Goal: Transaction & Acquisition: Purchase product/service

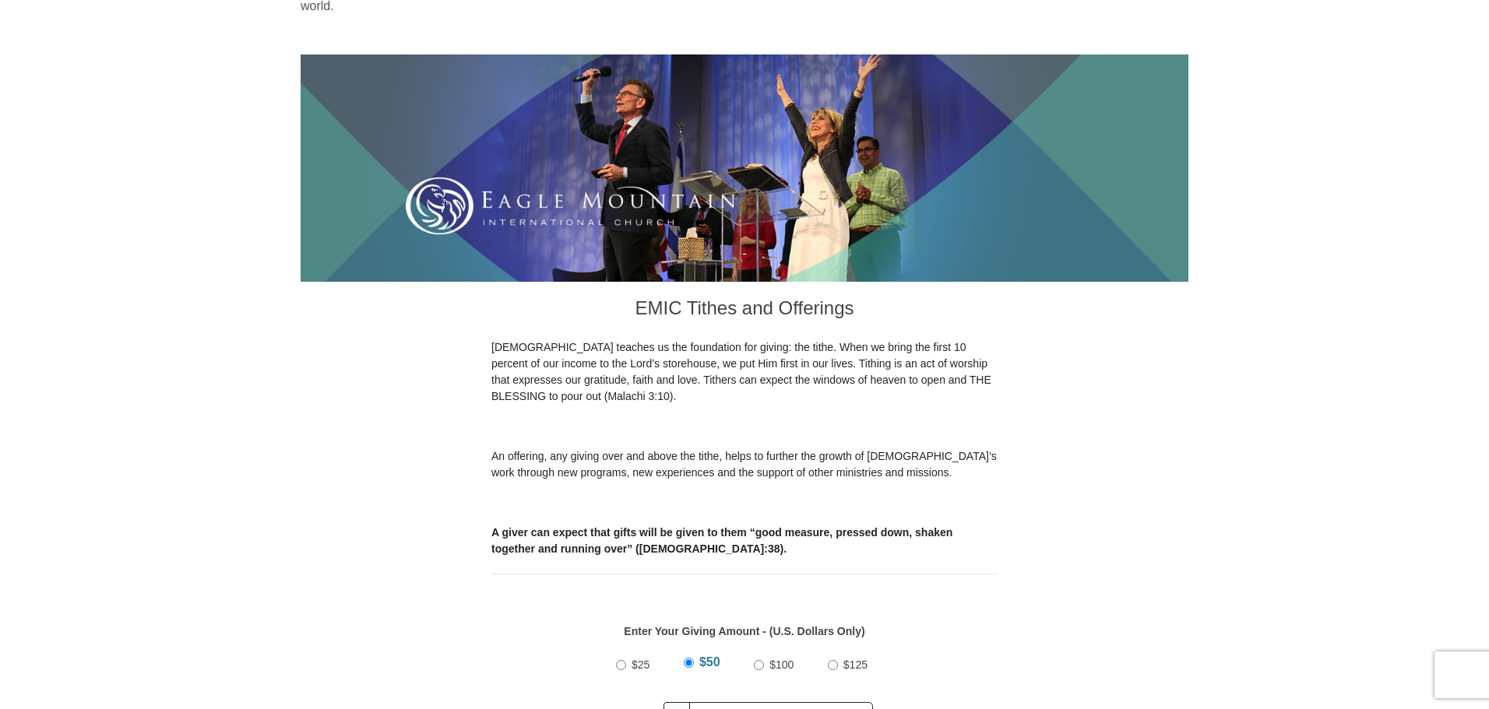
scroll to position [234, 0]
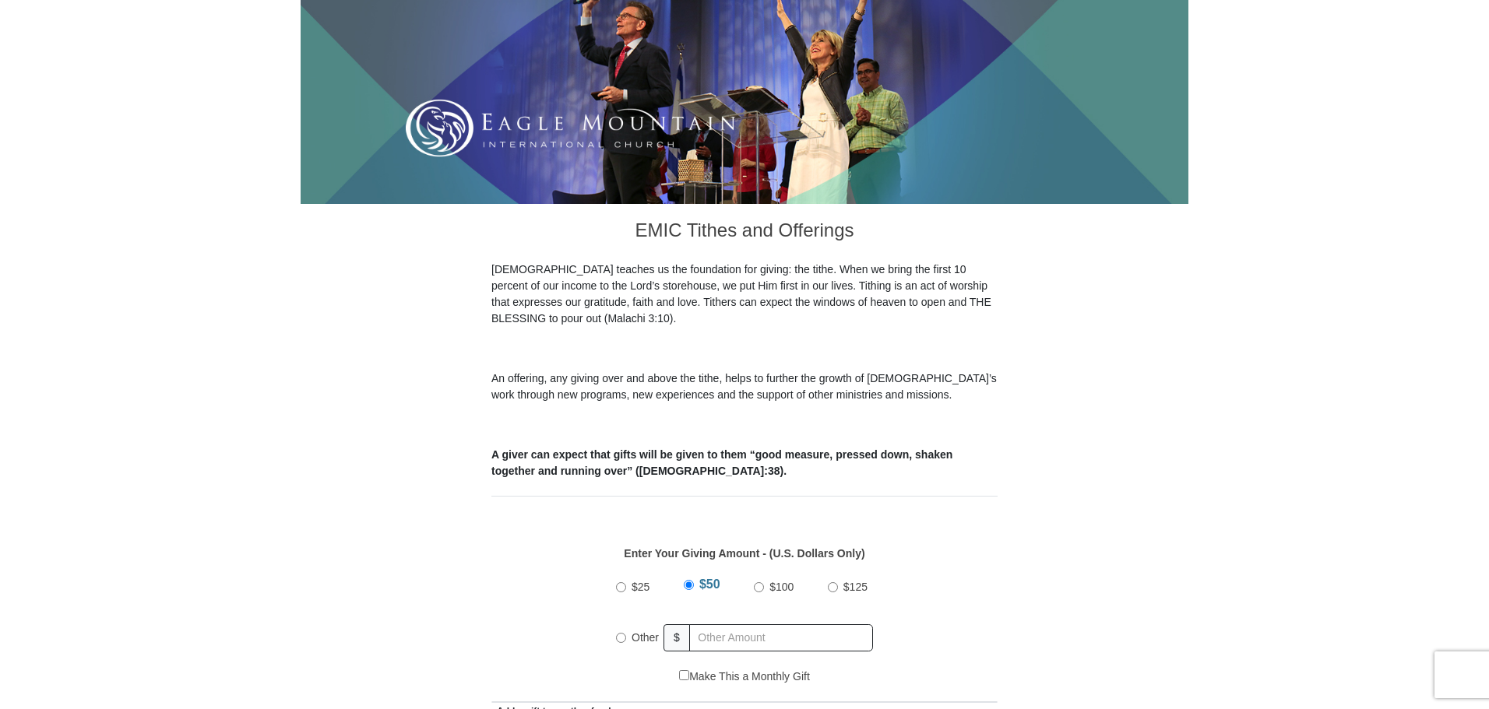
click at [623, 633] on input "Other" at bounding box center [621, 638] width 10 height 10
radio input "true"
type input "4"
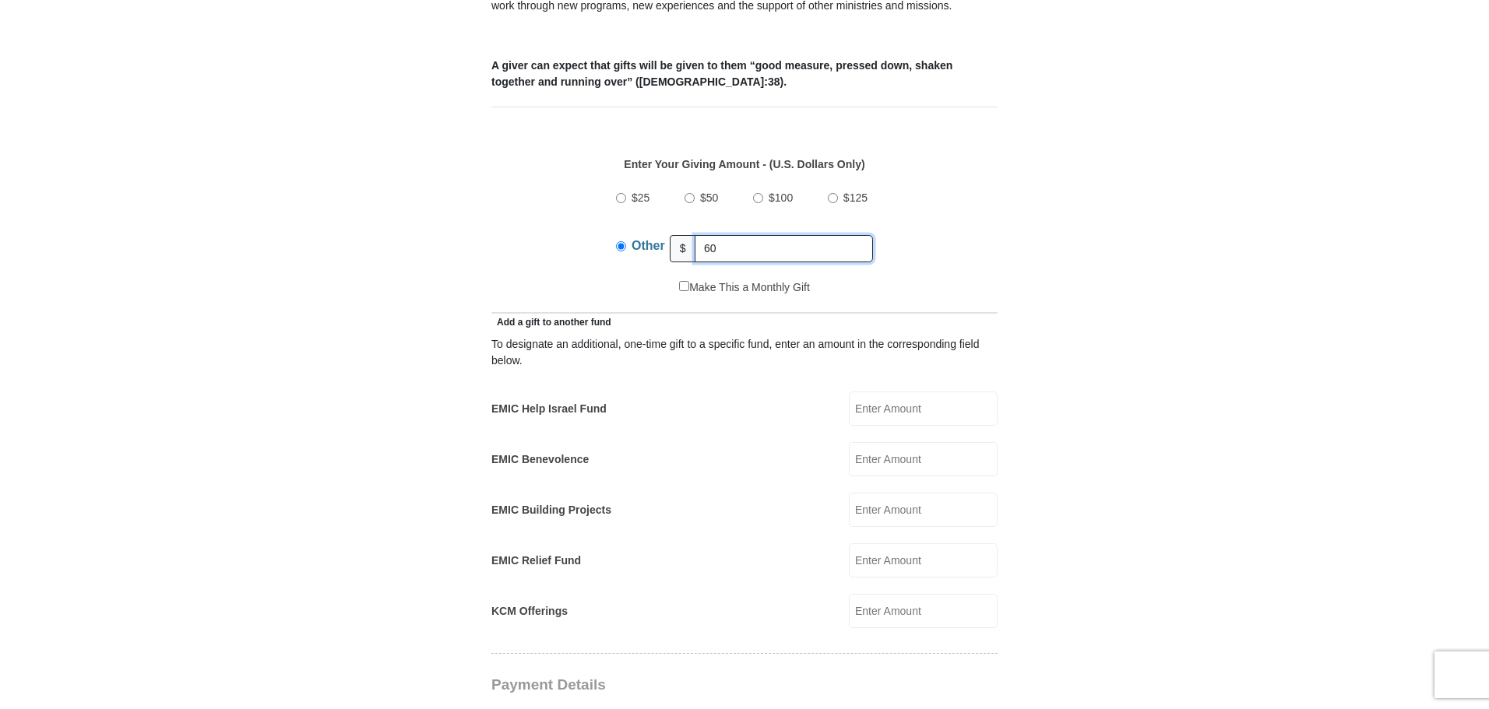
scroll to position [701, 0]
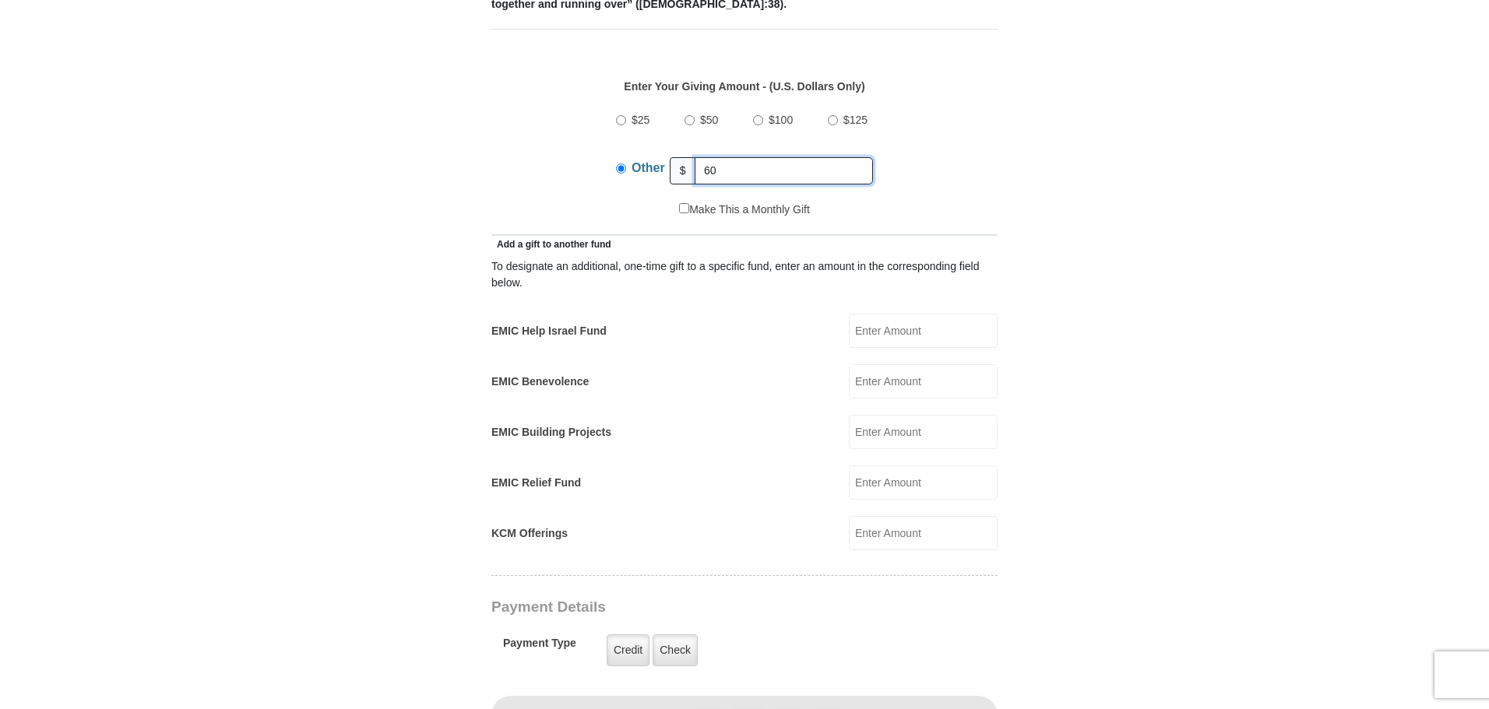
type input "60"
click at [877, 321] on input "EMIC Help Israel Fund" at bounding box center [923, 331] width 149 height 34
type input "5"
click at [871, 365] on input "EMIC Benevolence" at bounding box center [923, 381] width 149 height 34
type input "5"
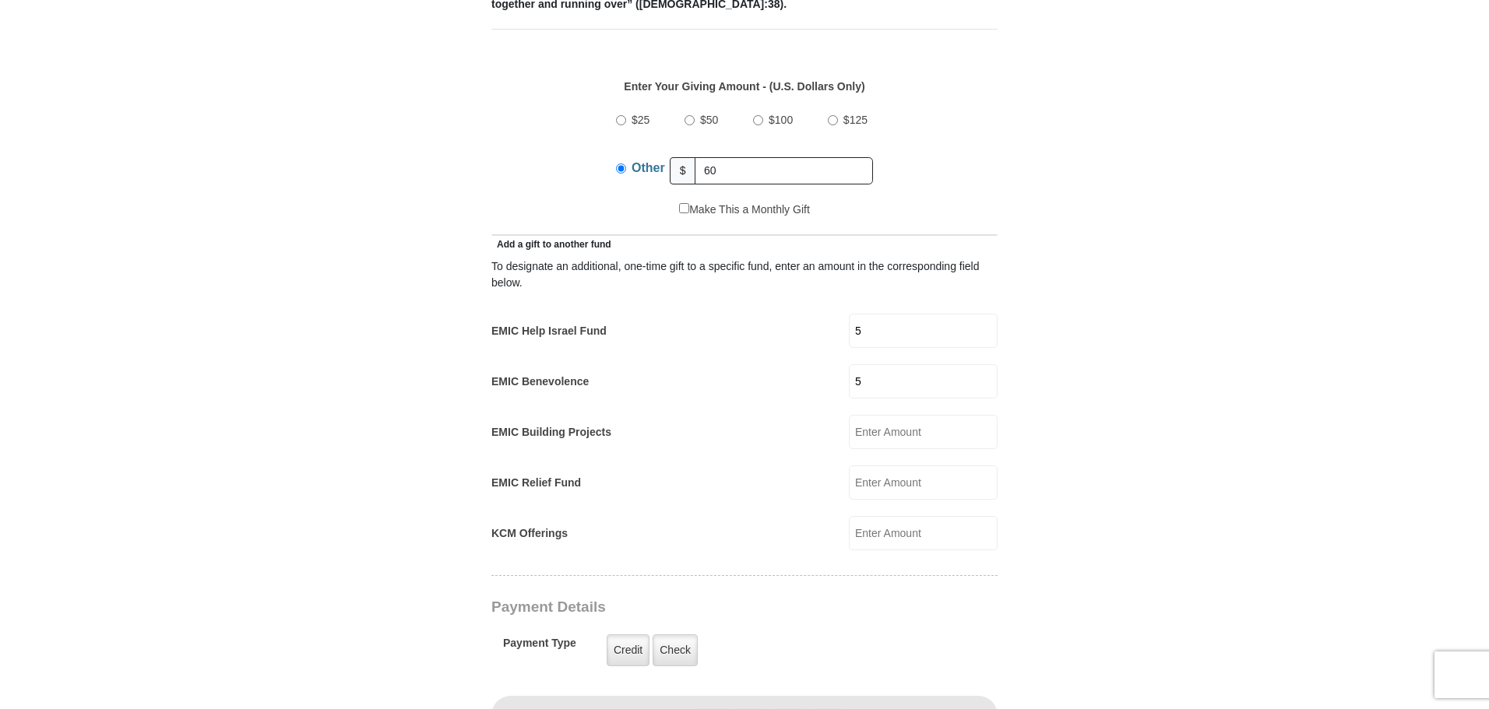
click at [864, 419] on input "EMIC Building Projects" at bounding box center [923, 432] width 149 height 34
type input "5"
click at [860, 466] on input "EMIC Relief Fund" at bounding box center [923, 483] width 149 height 34
type input "5"
click at [859, 516] on input "KCM Offerings" at bounding box center [923, 533] width 149 height 34
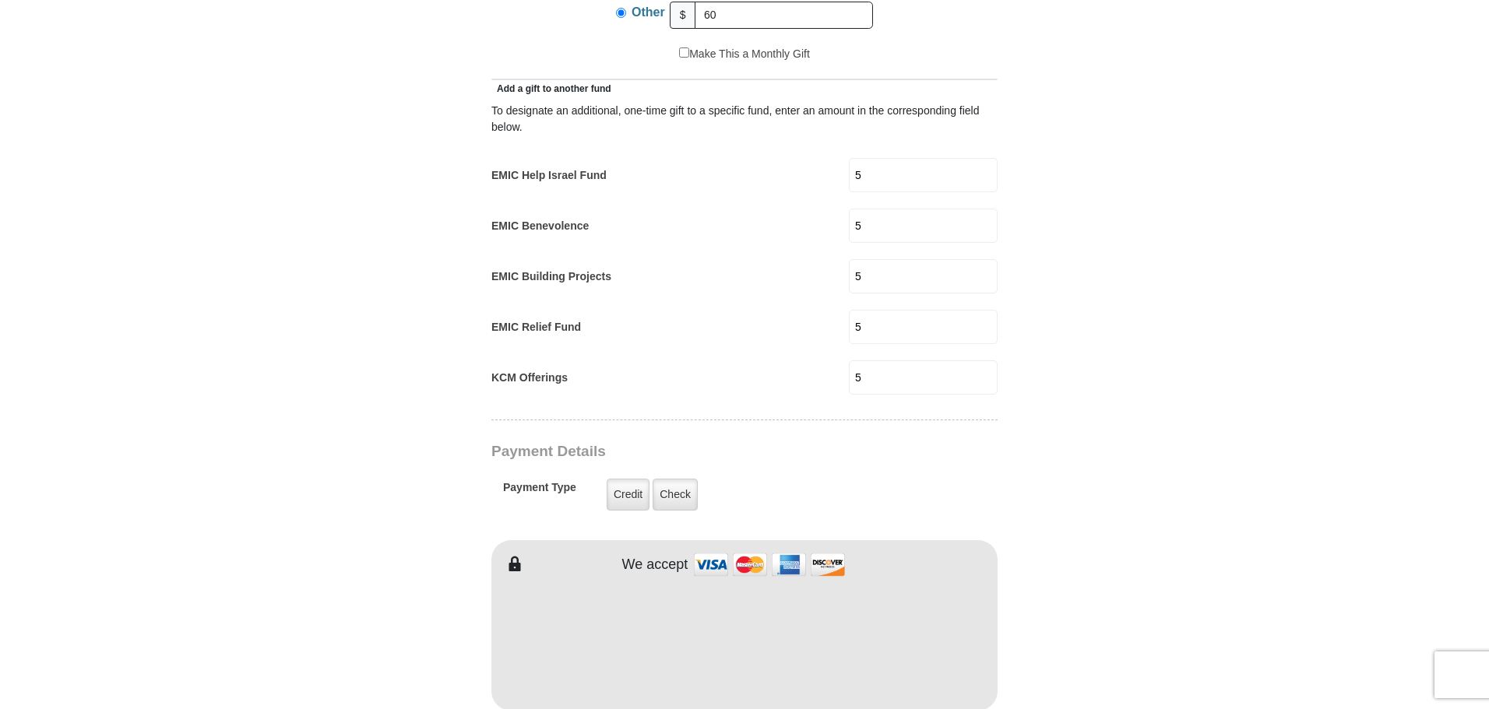
scroll to position [934, 0]
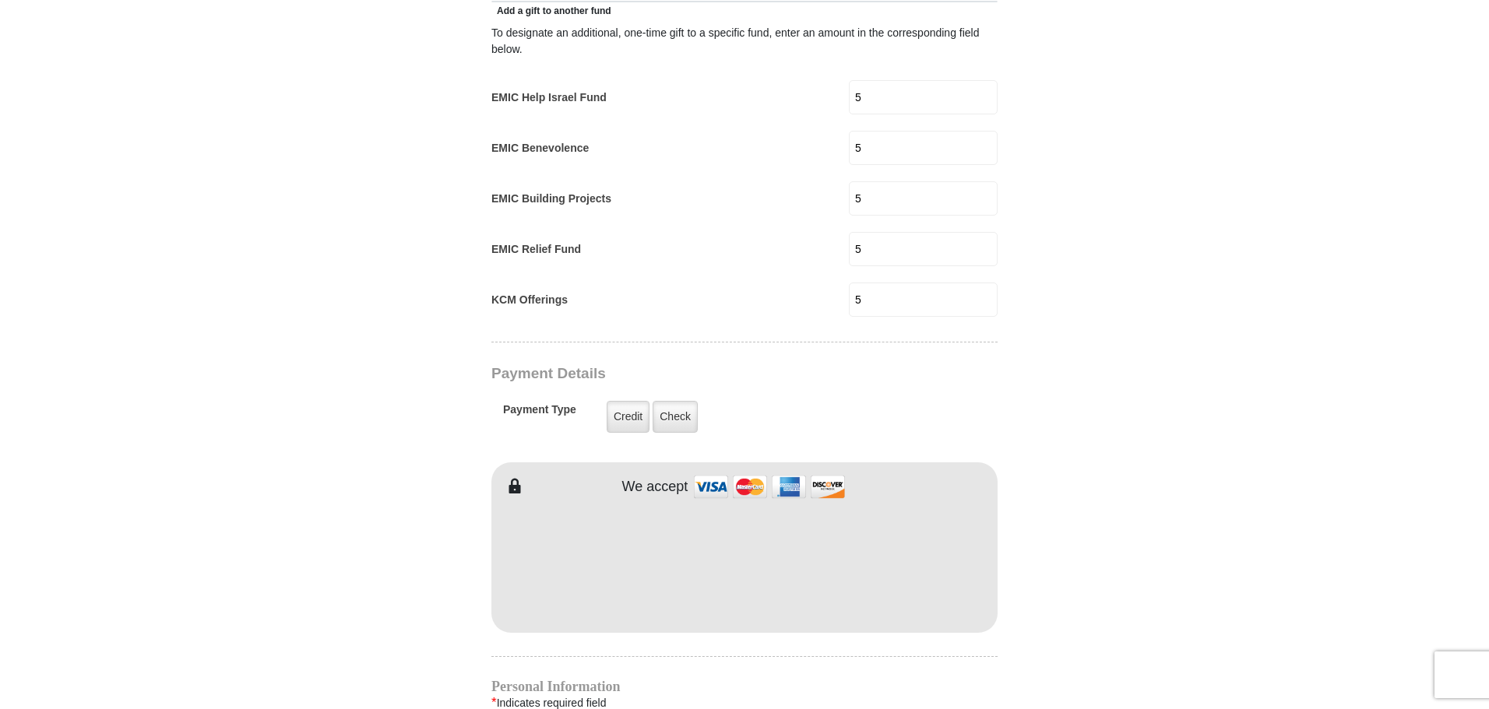
type input "5"
type input "[PERSON_NAME]"
type input "akinmuyisan"
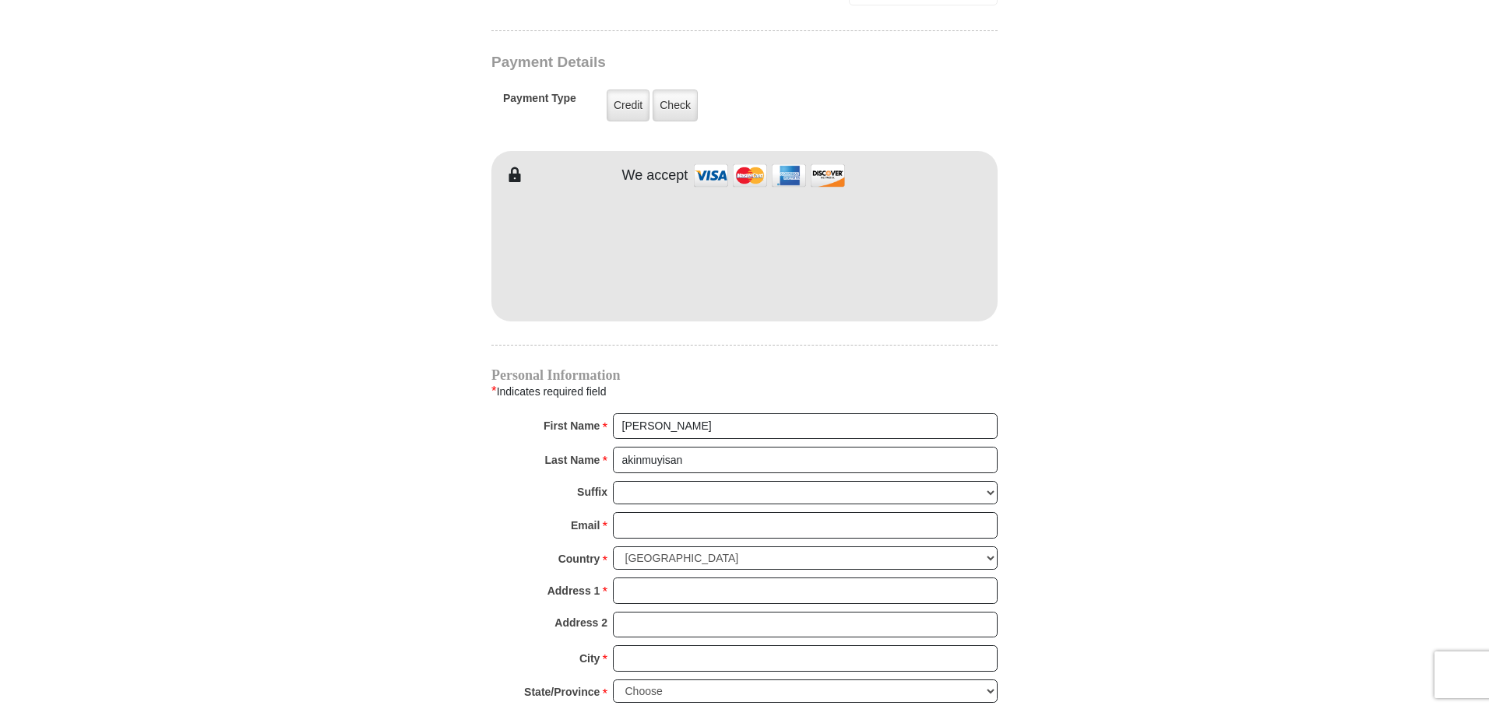
scroll to position [1324, 0]
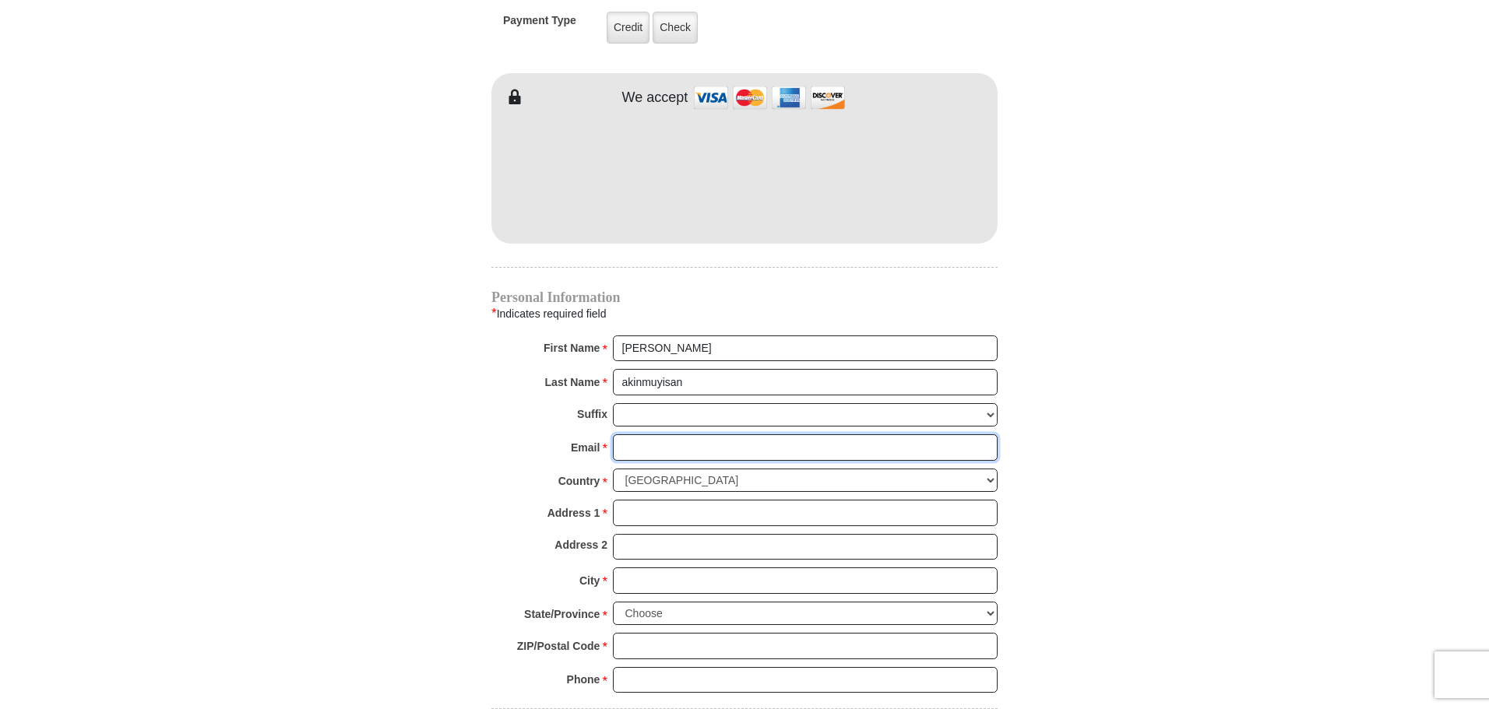
click at [638, 435] on input "Email *" at bounding box center [805, 448] width 385 height 26
type input "[PERSON_NAME][EMAIL_ADDRESS][DOMAIN_NAME]"
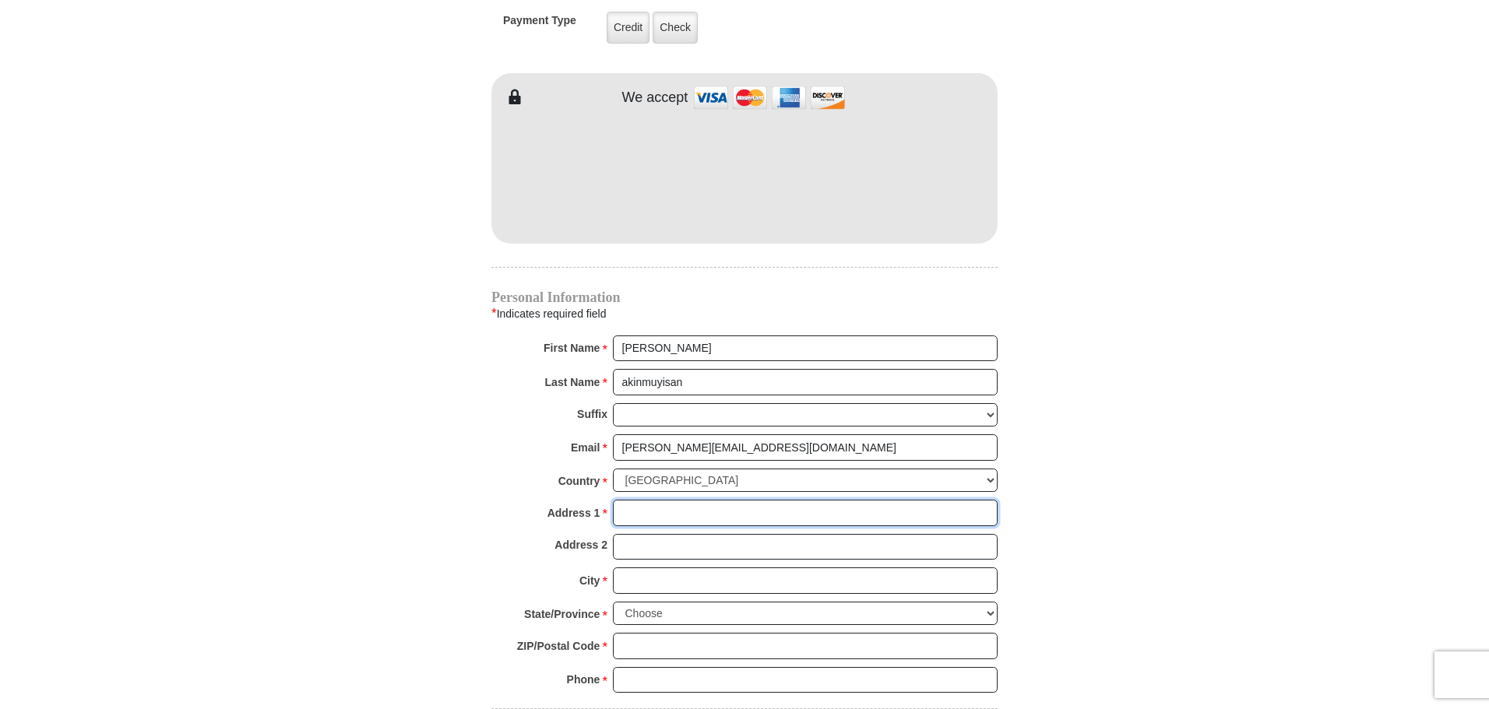
click at [639, 500] on input "Address 1 *" at bounding box center [805, 513] width 385 height 26
type input "[STREET_ADDRESS]"
click at [634, 568] on input "City *" at bounding box center [805, 581] width 385 height 26
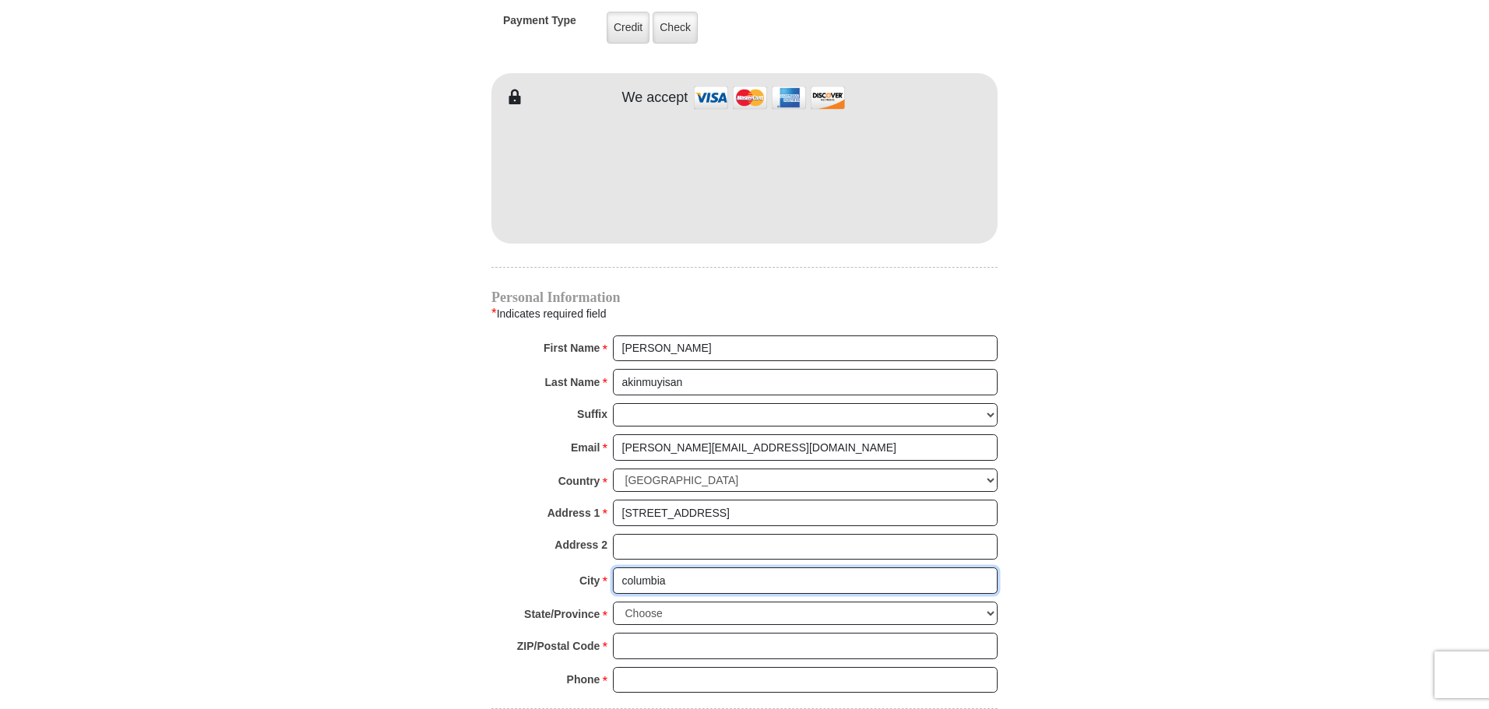
type input "columbia"
click at [641, 602] on select "Choose [US_STATE] [US_STATE] [US_STATE] [US_STATE] [US_STATE] Armed Forces Amer…" at bounding box center [805, 614] width 385 height 24
select select "MD"
click at [613, 602] on select "Choose [US_STATE] [US_STATE] [US_STATE] [US_STATE] [US_STATE] Armed Forces Amer…" at bounding box center [805, 614] width 385 height 24
click at [660, 633] on input "ZIP/Postal Code *" at bounding box center [805, 646] width 385 height 26
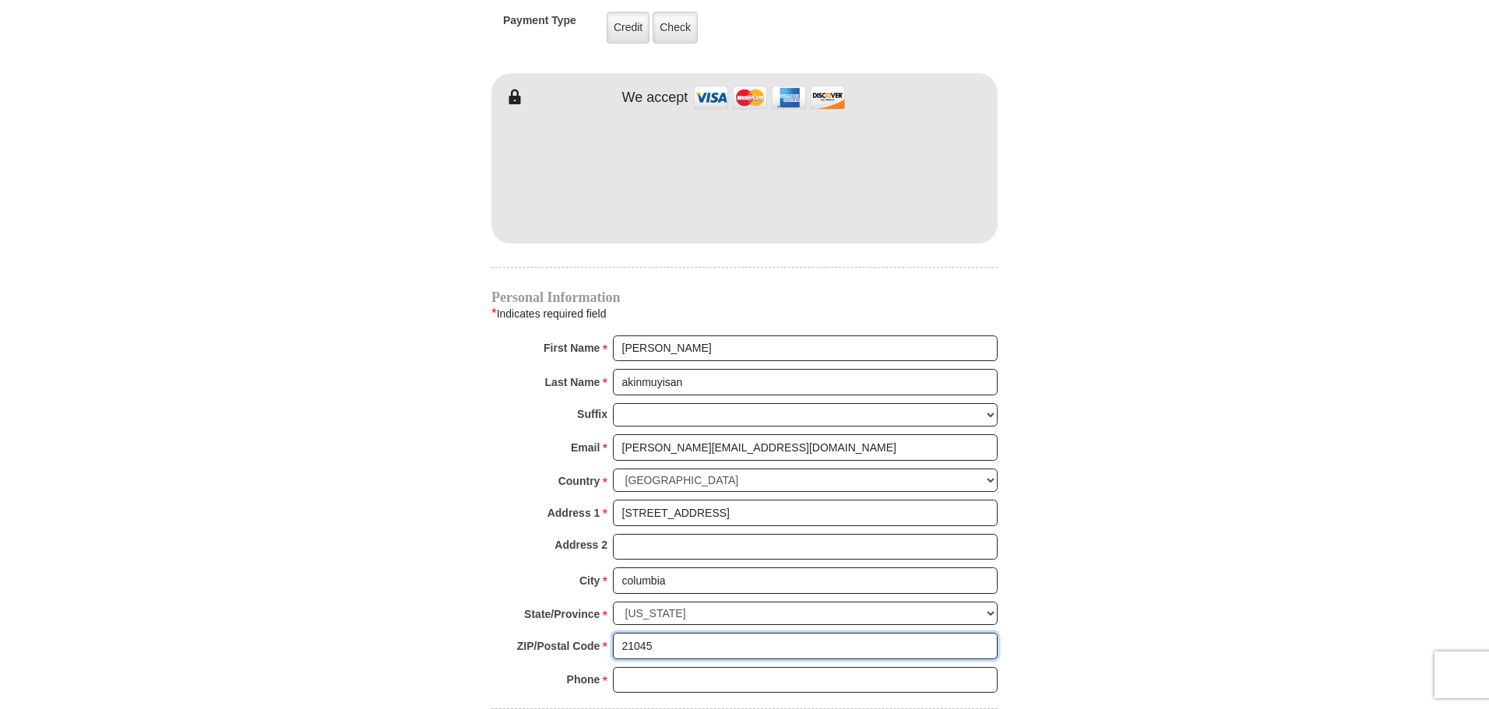
type input "21045"
click at [643, 669] on input "Phone * *" at bounding box center [805, 680] width 385 height 26
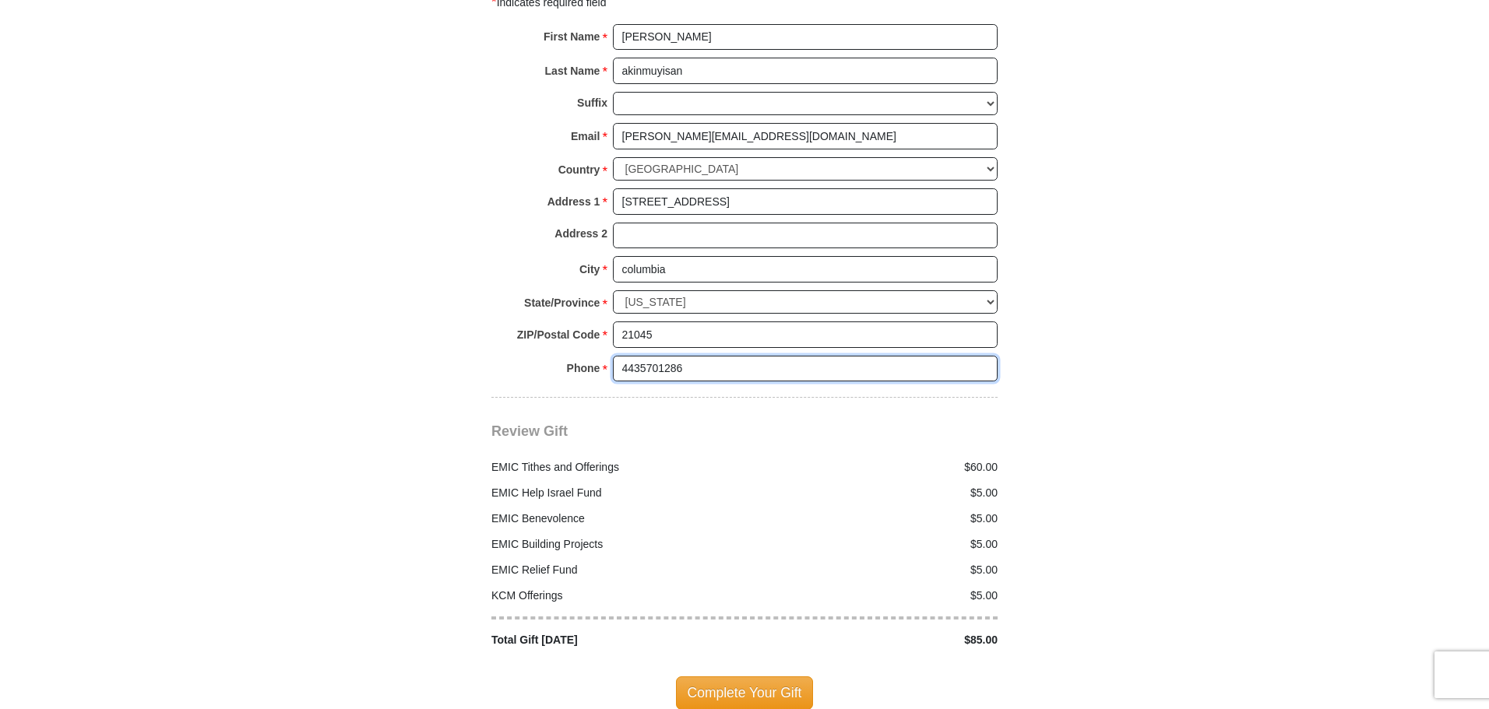
scroll to position [1713, 0]
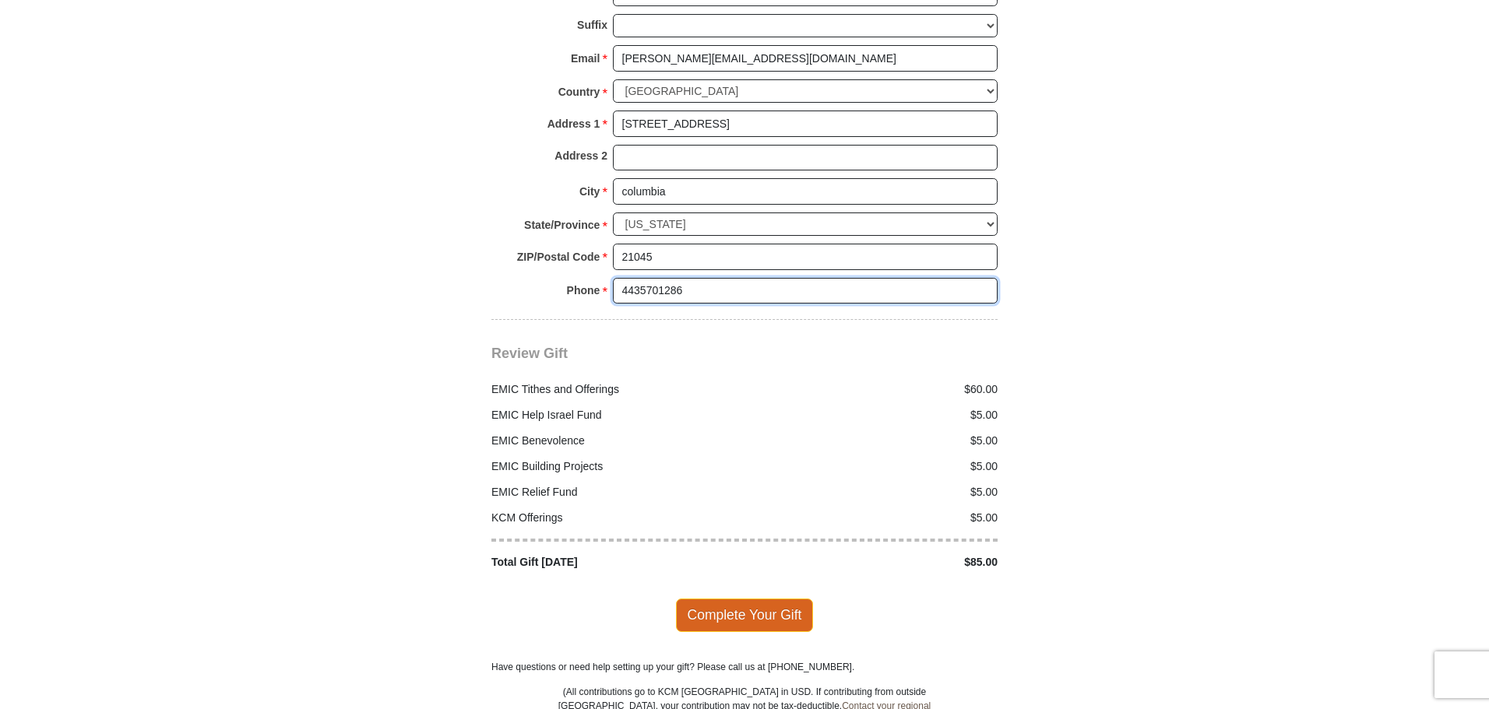
type input "4435701286"
click at [782, 603] on span "Complete Your Gift" at bounding box center [745, 615] width 138 height 33
